Goal: Information Seeking & Learning: Learn about a topic

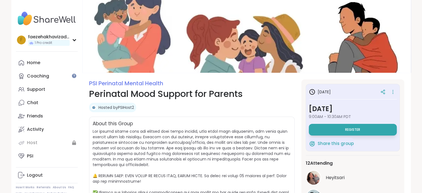
click at [202, 92] on h1 "Perinatal Mood Support for Parents" at bounding box center [192, 93] width 206 height 13
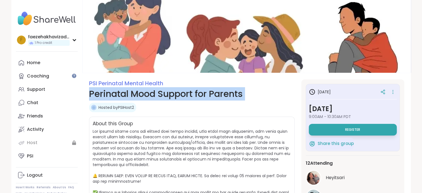
click at [202, 92] on h1 "Perinatal Mood Support for Parents" at bounding box center [192, 93] width 206 height 13
copy h1 "Perinatal Mood Support for Parents"
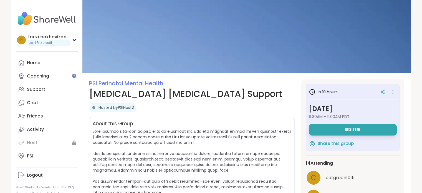
click at [173, 96] on h1 "[MEDICAL_DATA] [MEDICAL_DATA] Support" at bounding box center [192, 93] width 206 height 13
click at [173, 96] on h1 "Postpartum Eating Disorder Support" at bounding box center [192, 93] width 206 height 13
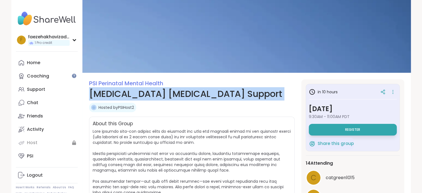
click at [173, 96] on h1 "Postpartum Eating Disorder Support" at bounding box center [192, 93] width 206 height 13
copy h1 "Postpartum Eating Disorder Support"
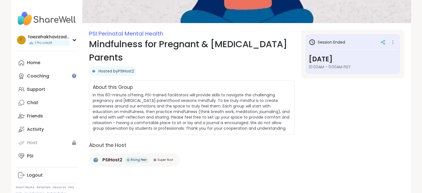
click at [235, 43] on h1 "Mindfulness for Pregnant & [MEDICAL_DATA] Parents" at bounding box center [192, 50] width 206 height 27
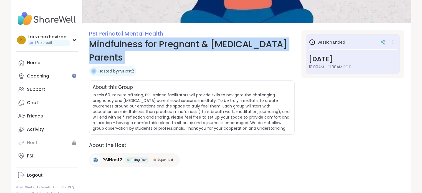
click at [235, 43] on h1 "Mindfulness for Pregnant & [MEDICAL_DATA] Parents" at bounding box center [192, 50] width 206 height 27
